Goal: Task Accomplishment & Management: Manage account settings

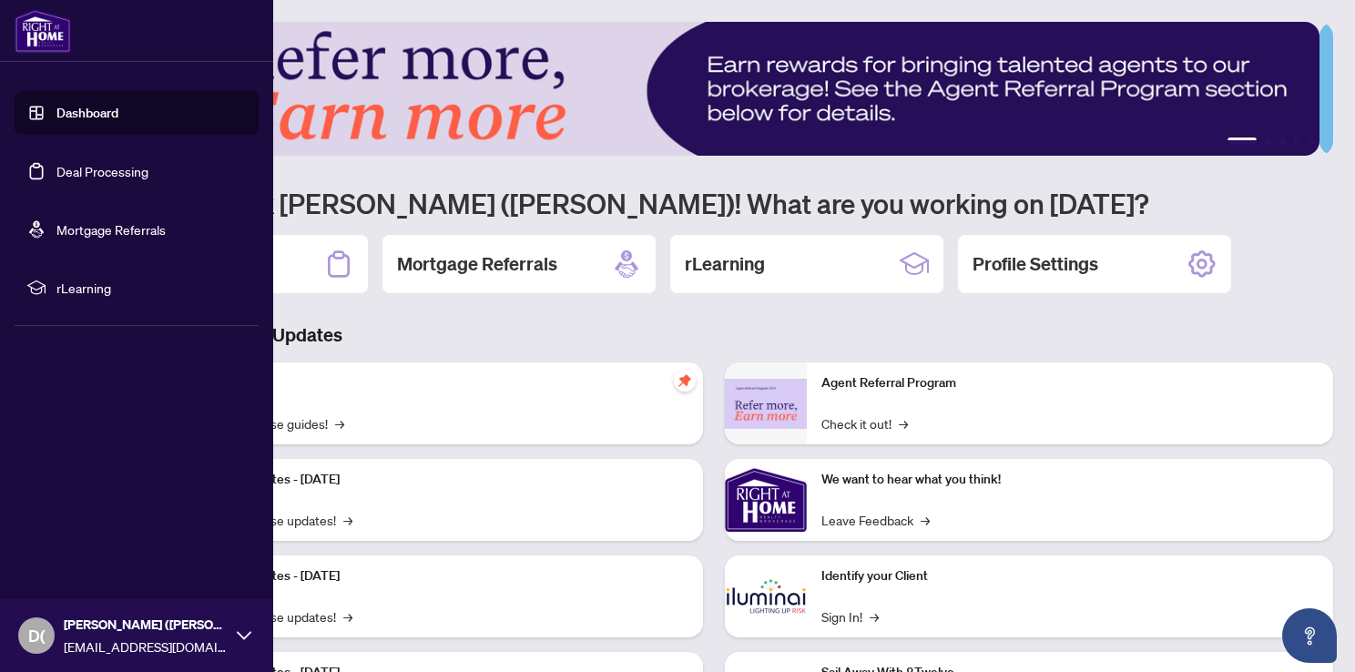
click at [56, 175] on link "Deal Processing" at bounding box center [102, 171] width 92 height 16
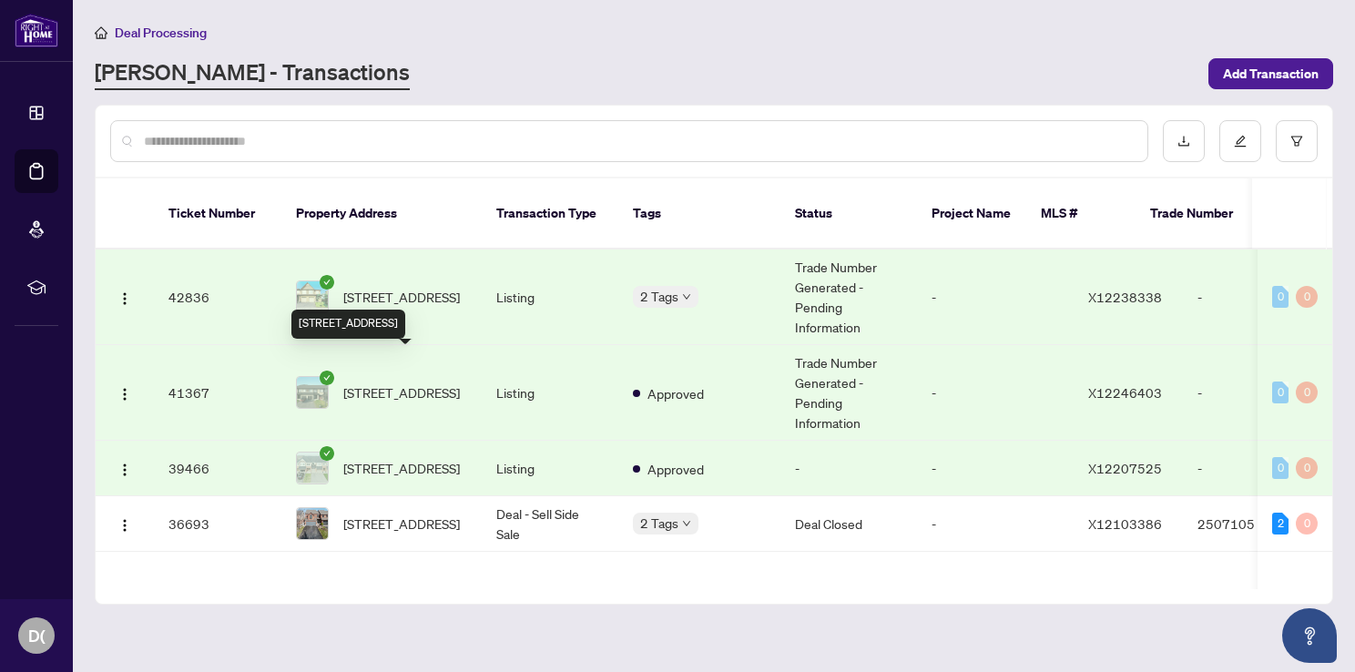
click at [380, 382] on span "[STREET_ADDRESS]" at bounding box center [401, 392] width 117 height 20
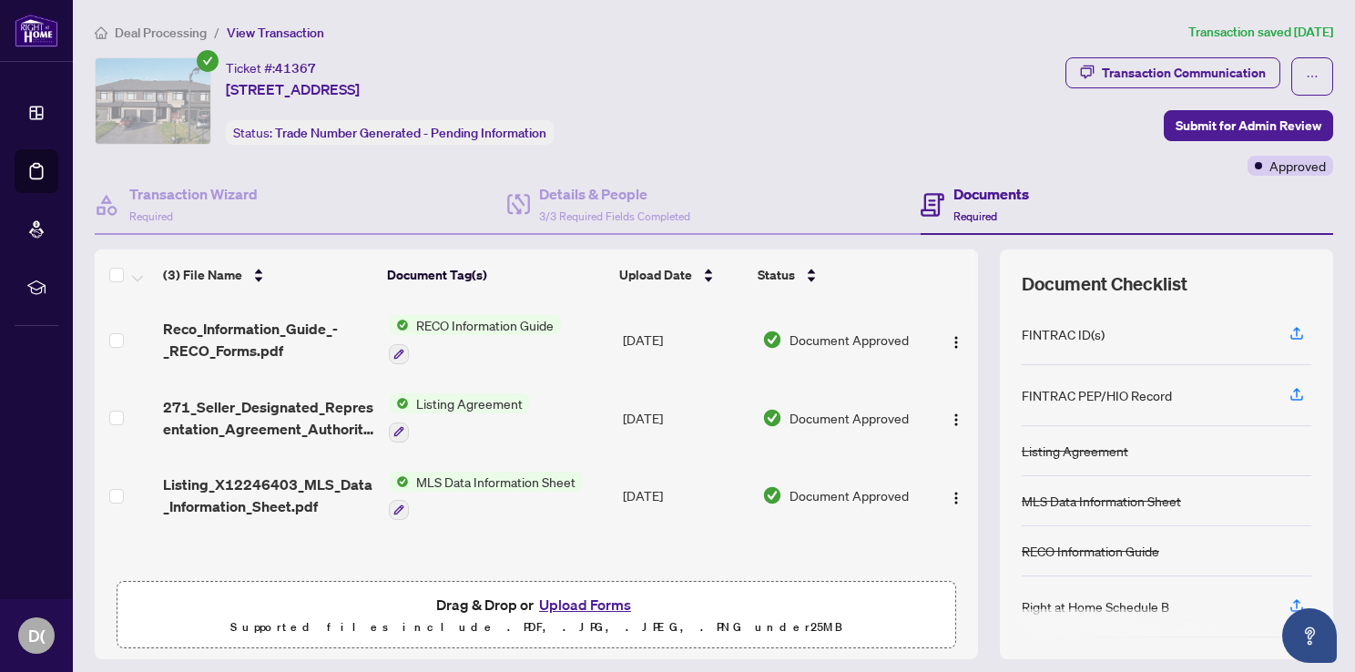
click at [579, 598] on button "Upload Forms" at bounding box center [585, 605] width 103 height 24
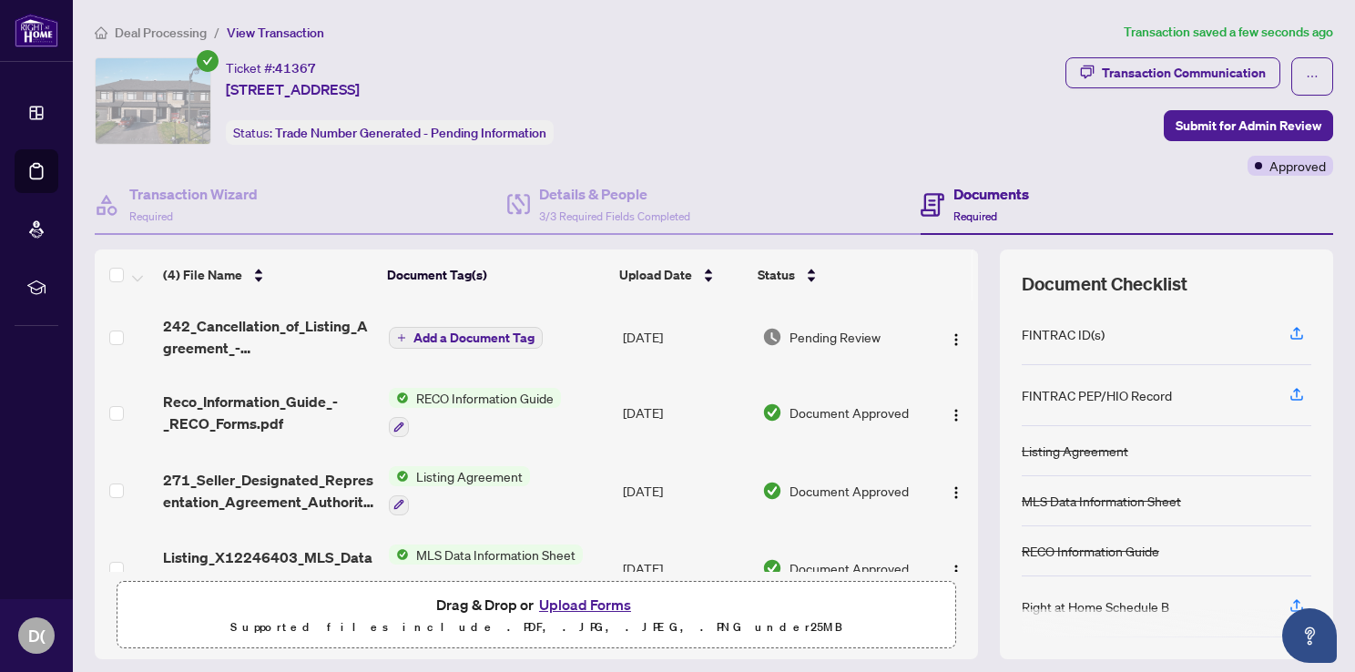
click at [498, 333] on span "Add a Document Tag" at bounding box center [473, 337] width 121 height 13
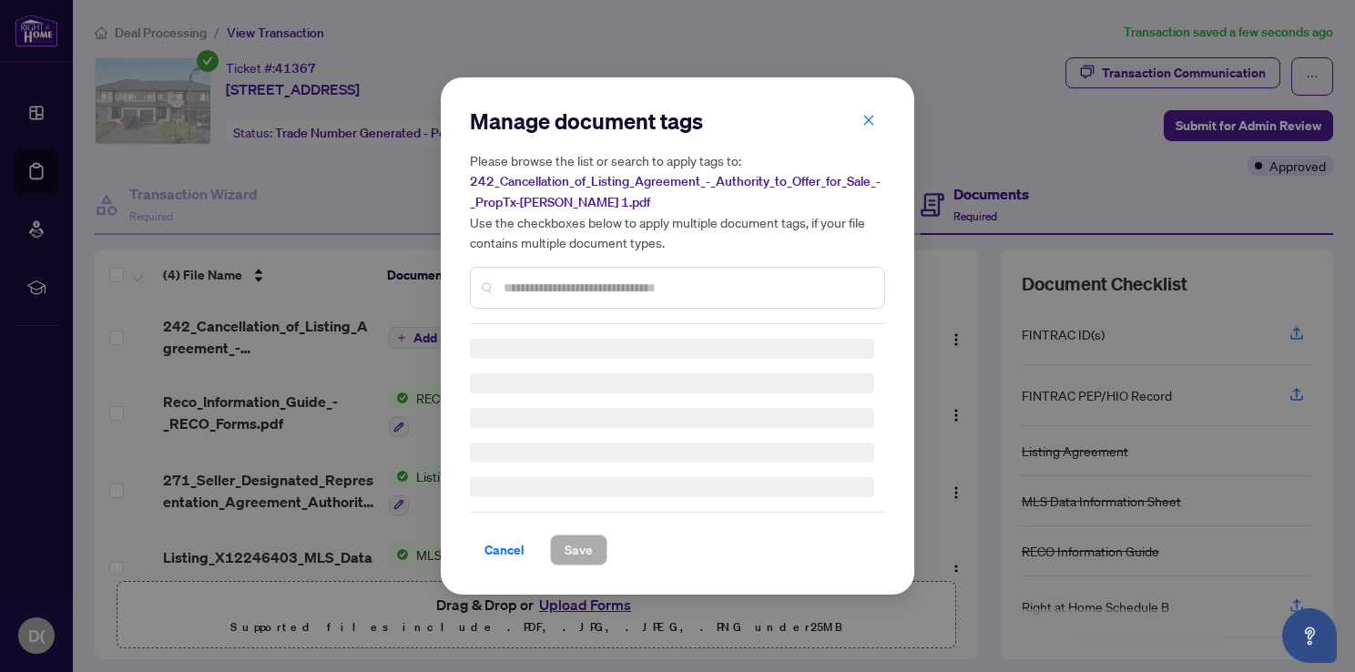
click at [521, 282] on div "Manage document tags Please browse the list or search to apply tags to: 242_Can…" at bounding box center [677, 216] width 415 height 218
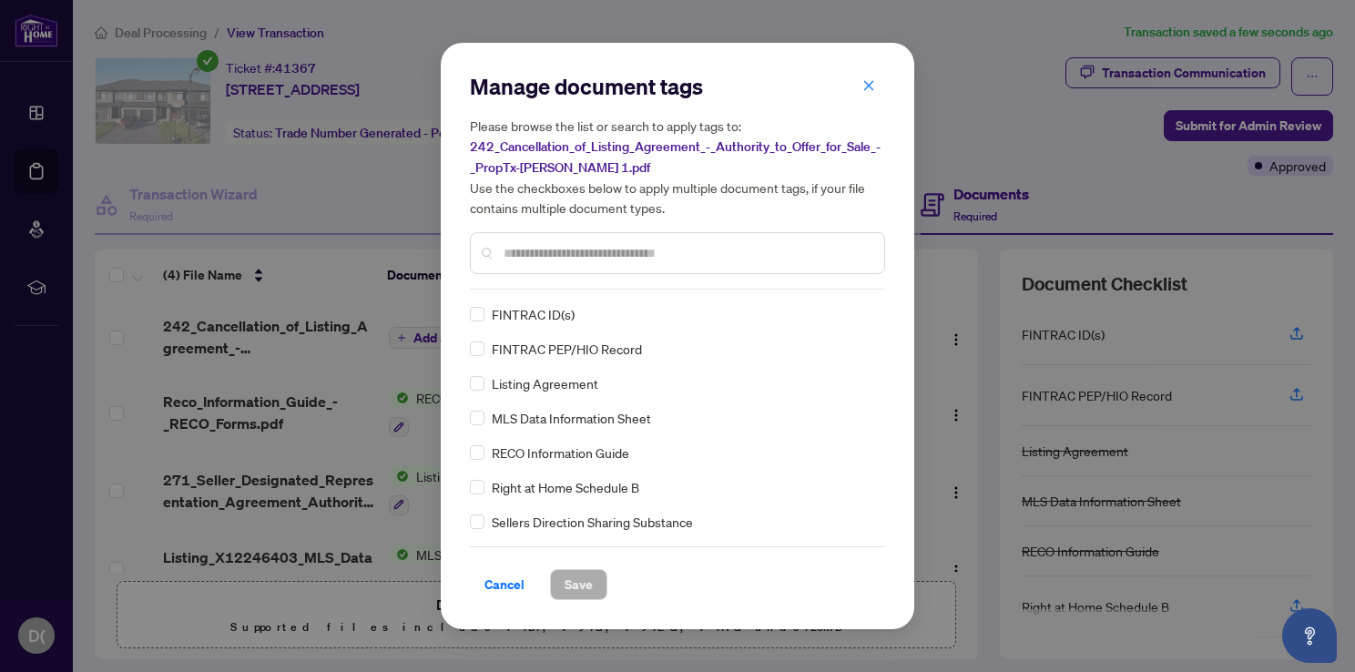
click at [531, 257] on input "text" at bounding box center [686, 253] width 366 height 20
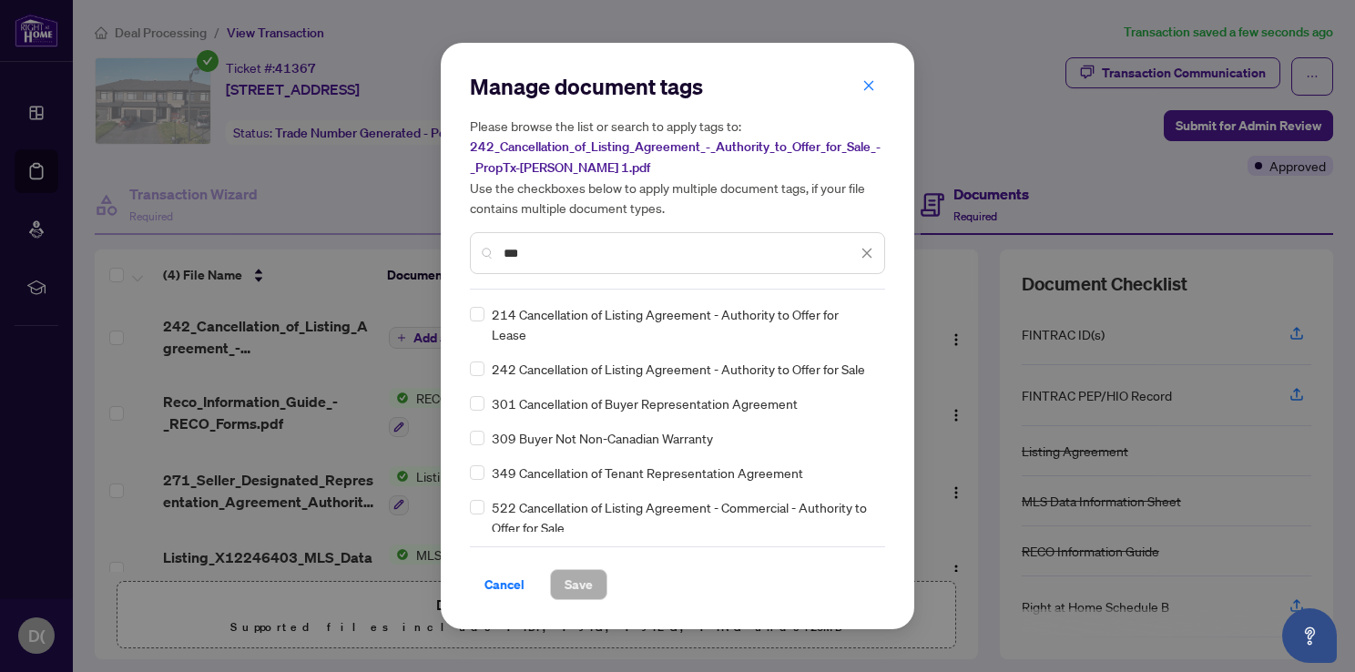
type input "***"
click at [484, 367] on div "242 Cancellation of Listing Agreement - Authority to Offer for Sale" at bounding box center [672, 369] width 404 height 20
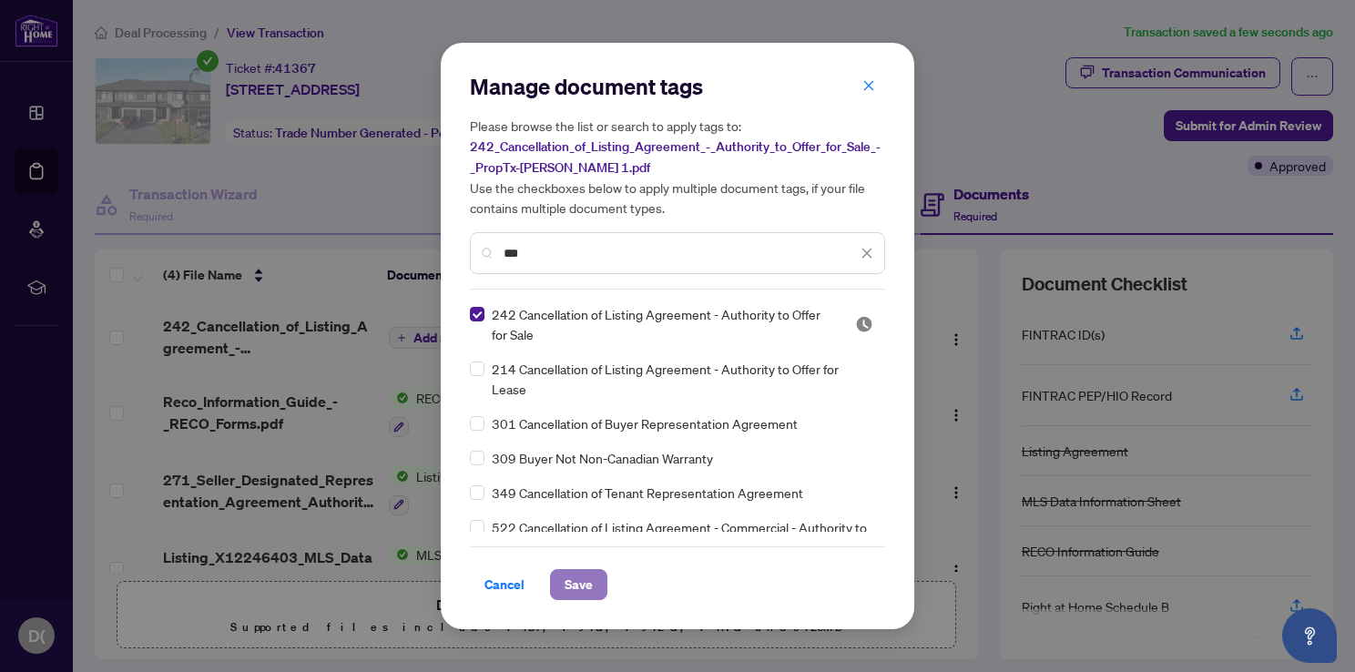
click at [586, 593] on span "Save" at bounding box center [578, 584] width 28 height 29
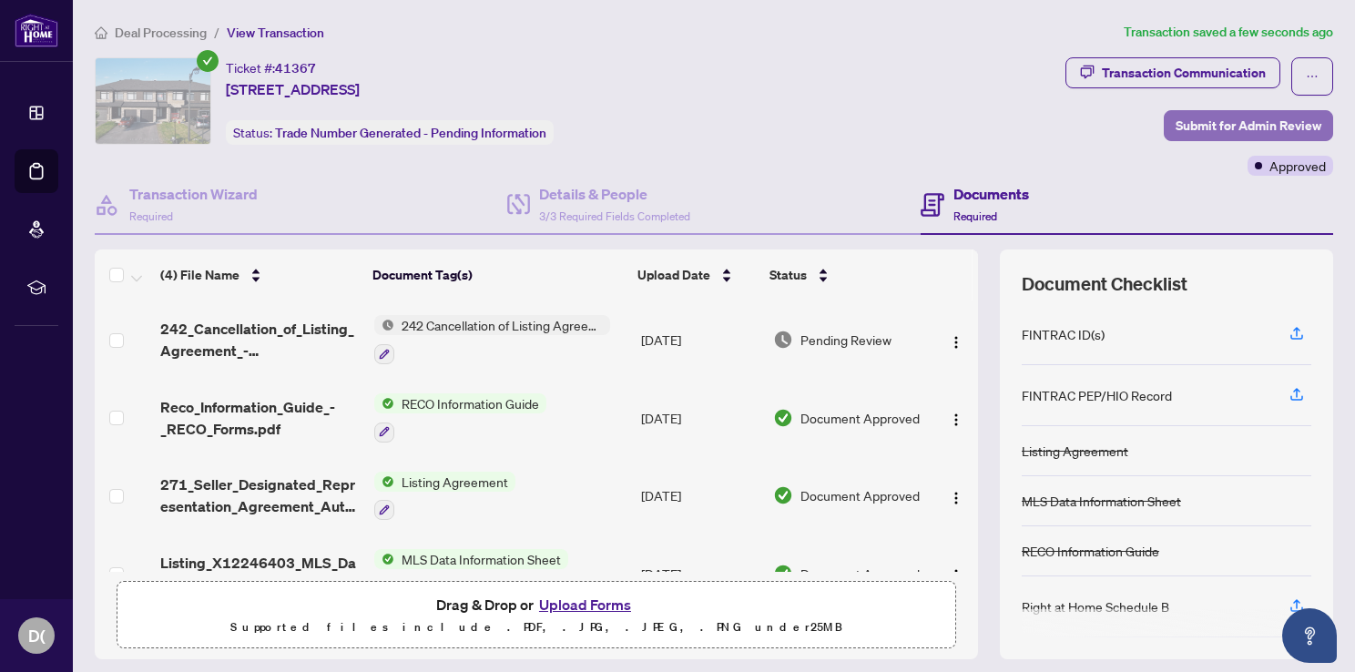
click at [1291, 117] on span "Submit for Admin Review" at bounding box center [1248, 125] width 146 height 29
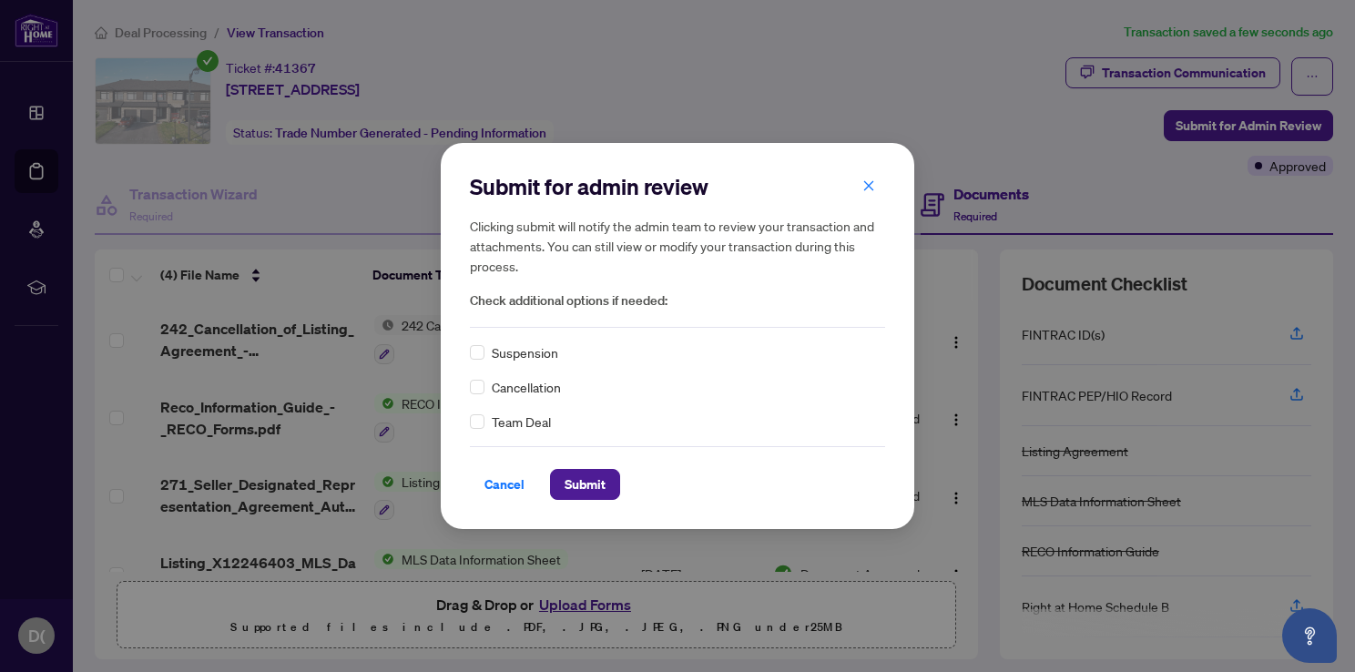
click at [509, 384] on span "Cancellation" at bounding box center [526, 387] width 69 height 20
click at [576, 490] on span "Submit" at bounding box center [584, 484] width 41 height 29
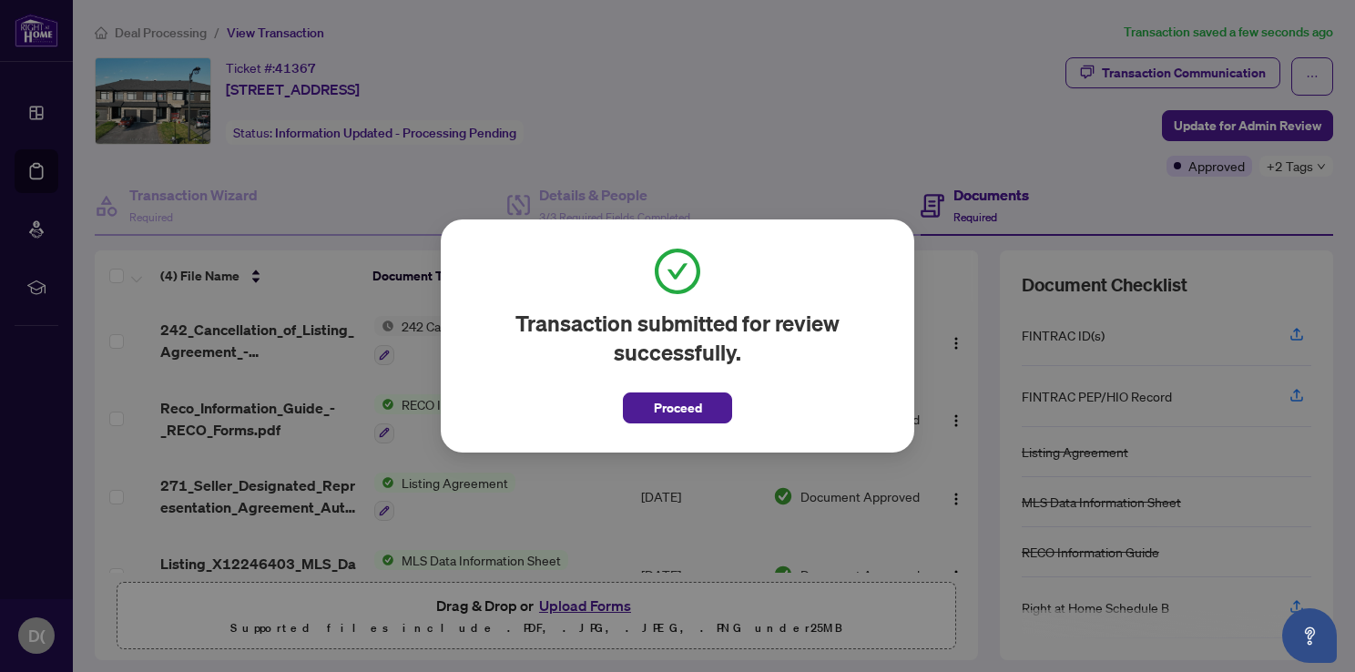
click at [649, 410] on button "Proceed" at bounding box center [677, 407] width 109 height 31
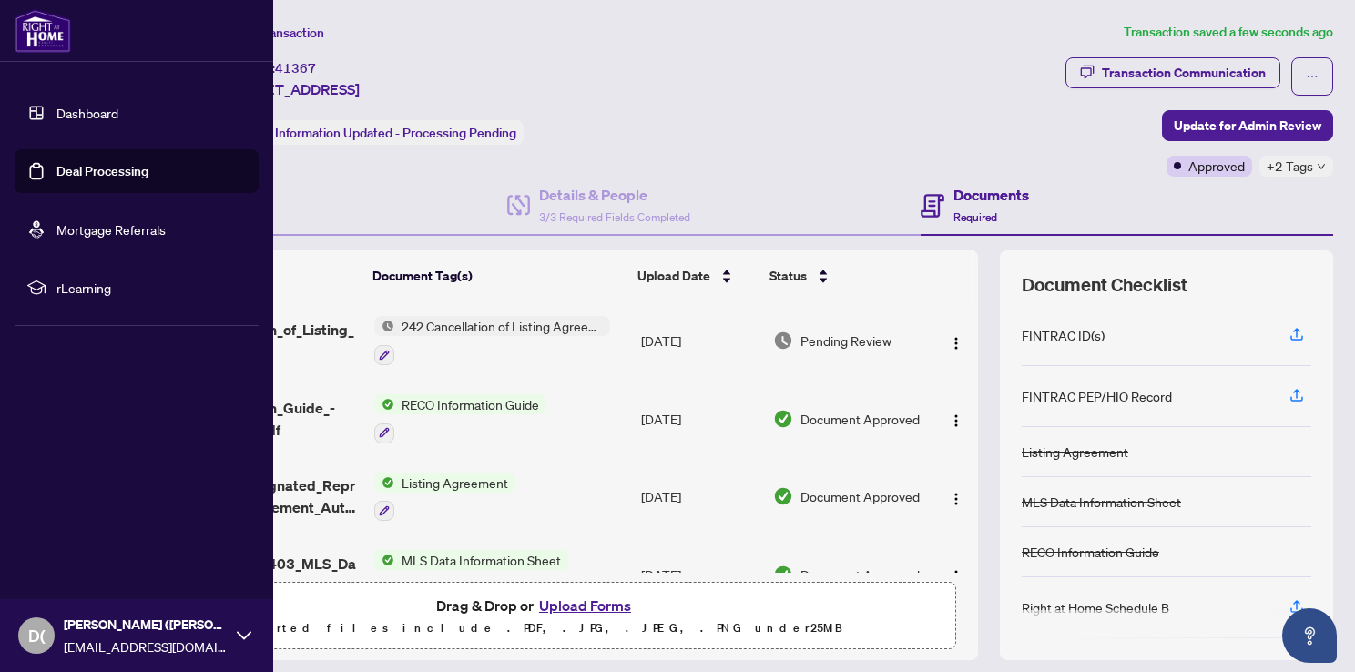
click at [66, 171] on link "Deal Processing" at bounding box center [102, 171] width 92 height 16
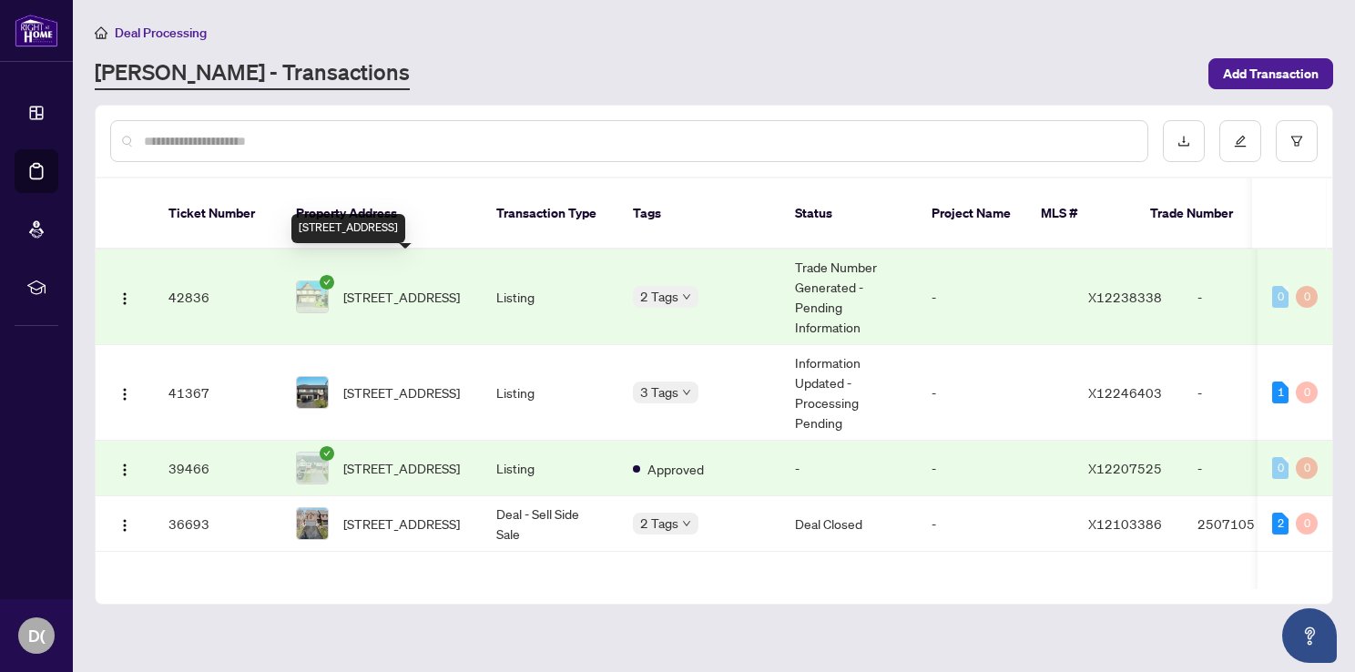
click at [391, 287] on span "[STREET_ADDRESS]" at bounding box center [401, 297] width 117 height 20
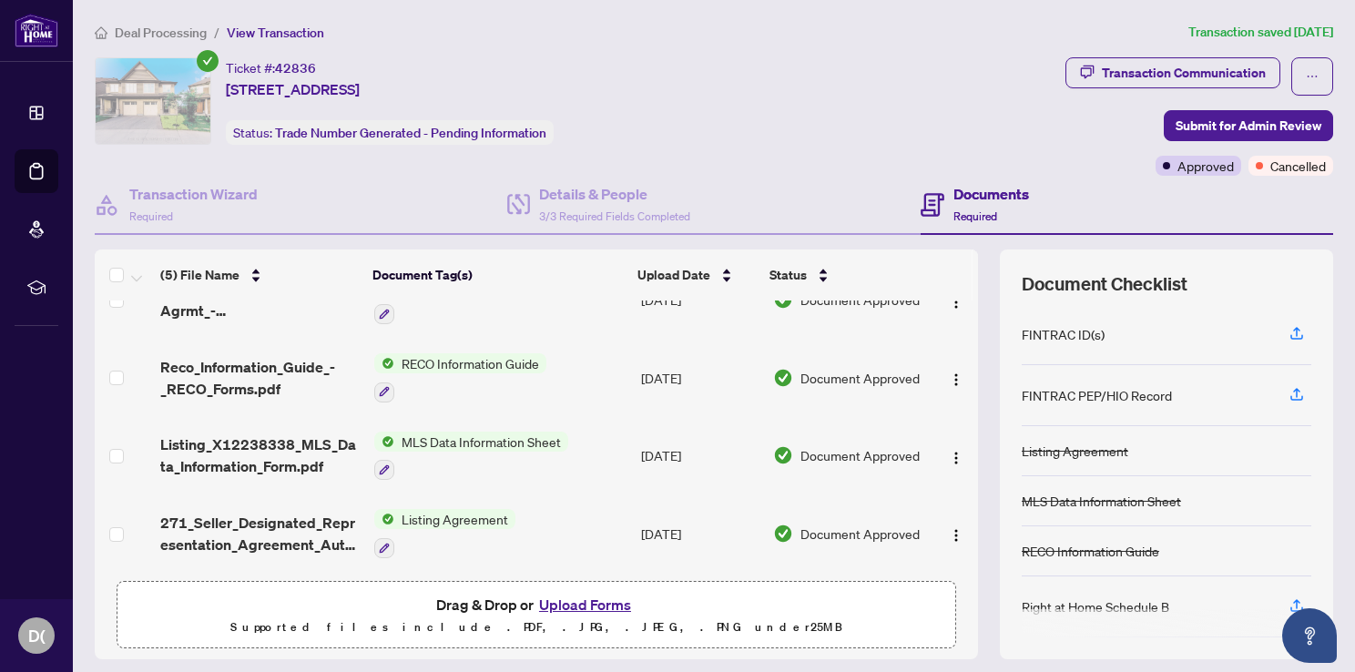
scroll to position [114, 0]
click at [1209, 82] on div "Transaction Communication" at bounding box center [1184, 72] width 164 height 29
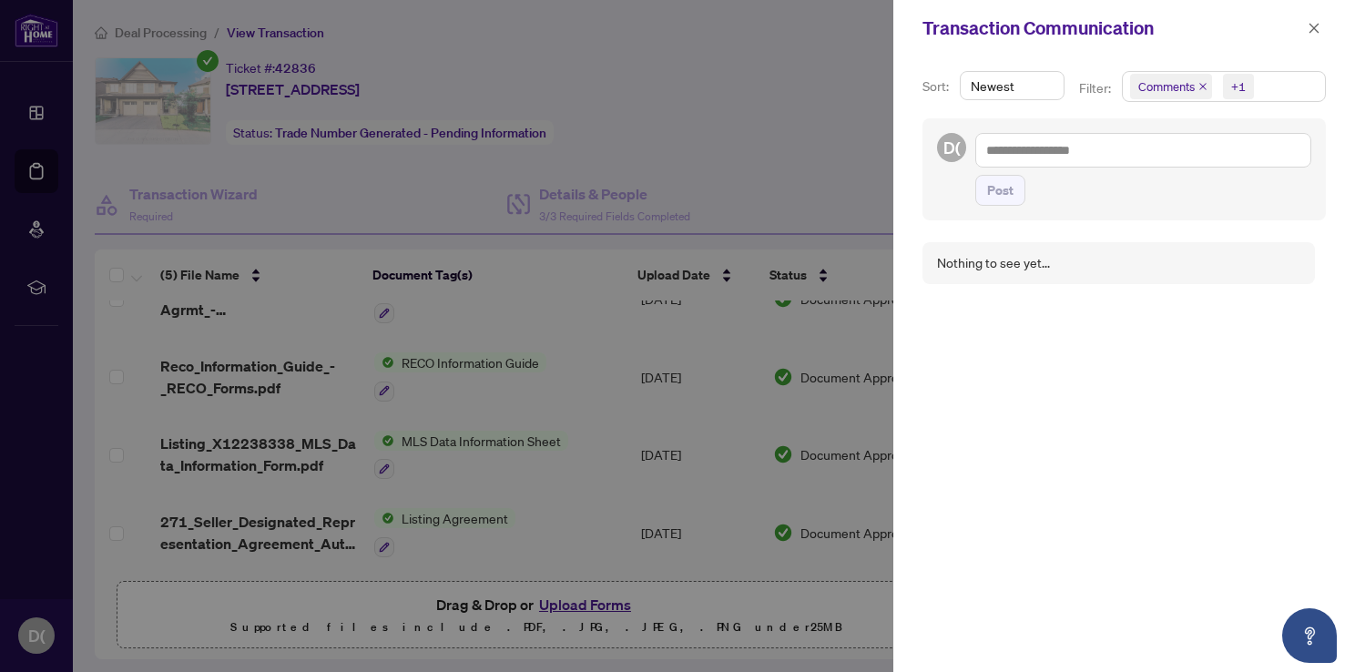
scroll to position [2, 0]
click at [699, 92] on div at bounding box center [677, 336] width 1355 height 672
click at [1310, 31] on icon "close" at bounding box center [1313, 28] width 13 height 13
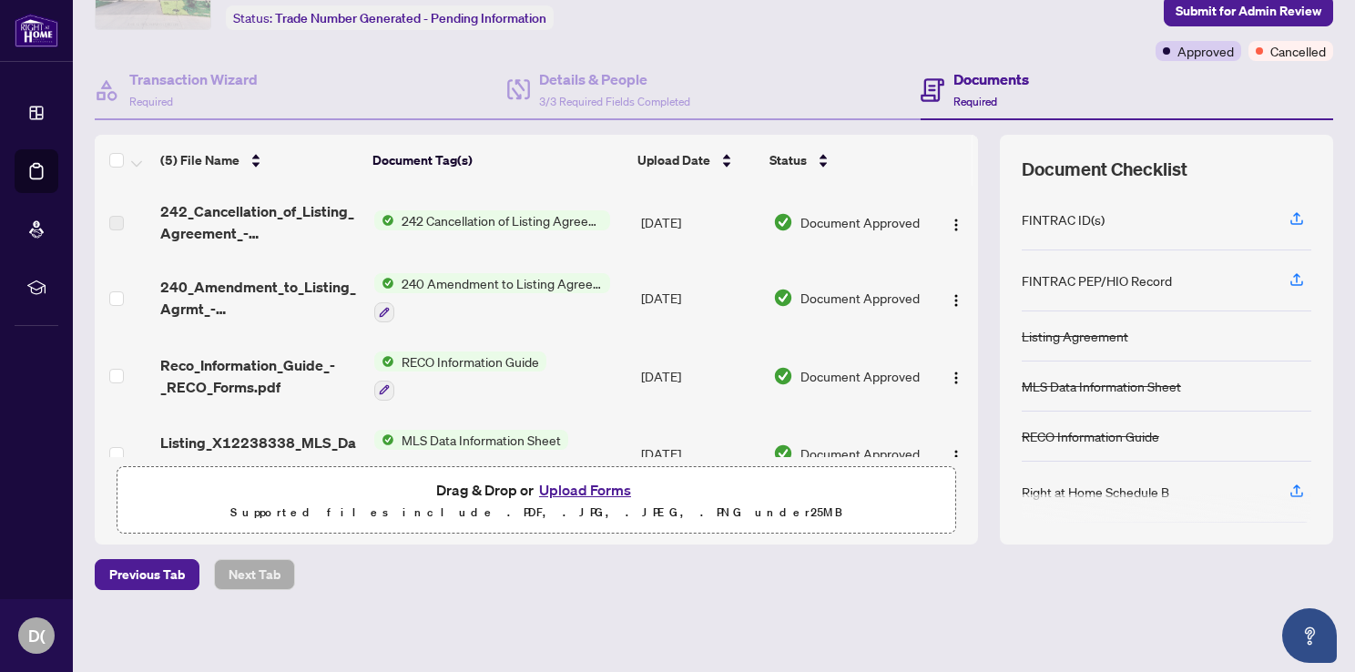
scroll to position [0, 0]
